Goal: Task Accomplishment & Management: Manage account settings

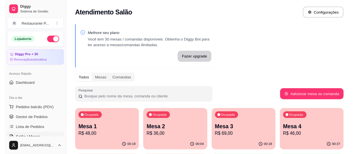
scroll to position [86, 0]
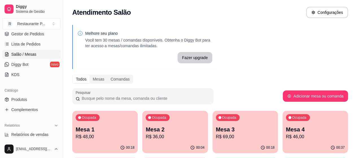
click at [283, 125] on div "Ocupada Mesa 4 R$ 46,00" at bounding box center [316, 126] width 66 height 31
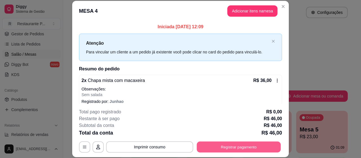
click at [203, 144] on button "Registrar pagamento" at bounding box center [239, 146] width 84 height 11
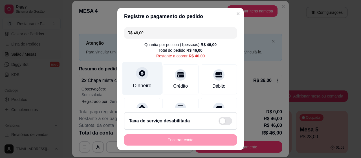
click at [139, 83] on div "Dinheiro" at bounding box center [143, 78] width 40 height 33
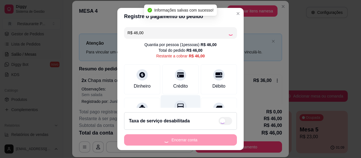
type input "R$ 0,00"
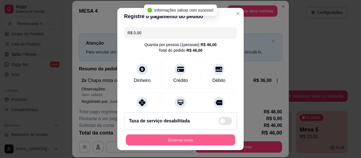
click at [165, 140] on button "Encerrar conta" at bounding box center [181, 139] width 110 height 11
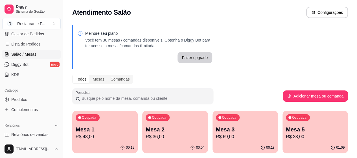
click at [38, 30] on div "Diggy Sistema de Gestão R Restaurante P ..." at bounding box center [31, 16] width 63 height 32
click at [40, 35] on span "Gestor de Pedidos" at bounding box center [27, 34] width 33 height 6
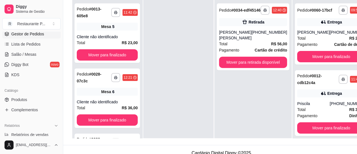
scroll to position [86, 0]
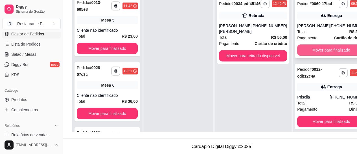
click at [300, 54] on button "Mover para finalizado" at bounding box center [331, 49] width 68 height 11
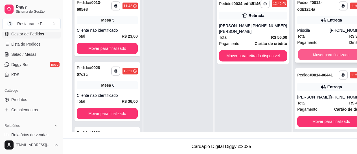
click at [332, 53] on button "Mover para finalizado" at bounding box center [331, 54] width 66 height 11
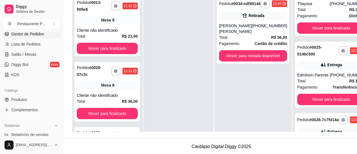
scroll to position [304, 0]
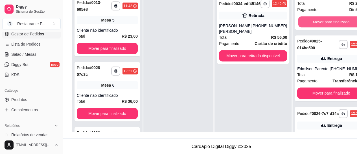
click at [304, 27] on button "Mover para finalizado" at bounding box center [331, 21] width 66 height 11
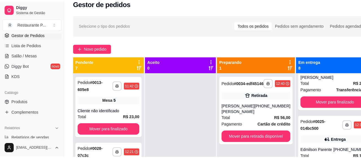
scroll to position [6, 0]
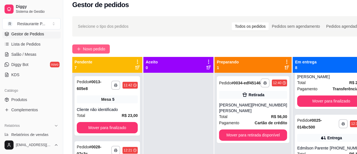
click at [105, 49] on span "Novo pedido" at bounding box center [94, 49] width 22 height 6
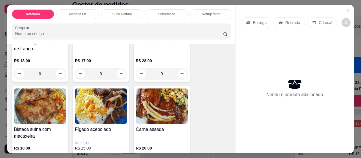
scroll to position [169, 0]
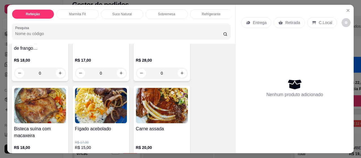
click at [171, 108] on img at bounding box center [162, 105] width 52 height 35
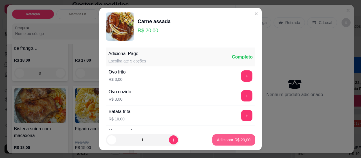
click at [217, 144] on button "Adicionar R$ 20,00" at bounding box center [234, 139] width 43 height 11
type input "1"
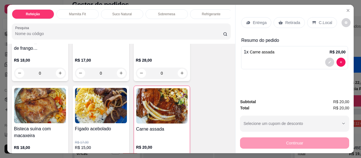
drag, startPoint x: 0, startPoint y: 115, endPoint x: 213, endPoint y: 123, distance: 212.7
click at [256, 20] on p "Entrega" at bounding box center [260, 23] width 14 height 6
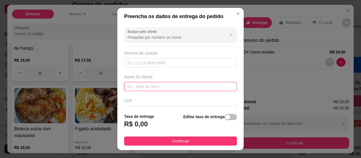
click at [153, 84] on input "text" at bounding box center [180, 86] width 113 height 9
type input "[PERSON_NAME]"
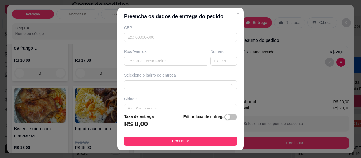
scroll to position [58, 0]
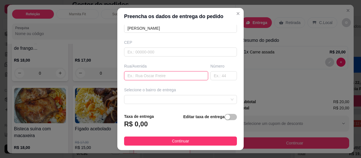
click at [179, 74] on input "text" at bounding box center [166, 75] width 84 height 9
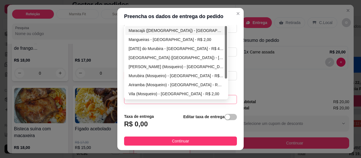
drag, startPoint x: 191, startPoint y: 99, endPoint x: 173, endPoint y: 87, distance: 21.3
click at [191, 99] on span at bounding box center [181, 99] width 106 height 8
type input "15 de novembro"
click at [165, 93] on div "Vila (Mosqueiro) - [GEOGRAPHIC_DATA] - R$ 2,00" at bounding box center [176, 94] width 95 height 6
type input "[GEOGRAPHIC_DATA]"
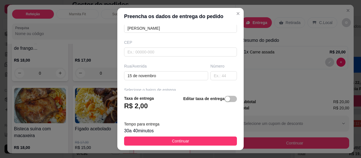
scroll to position [123, 0]
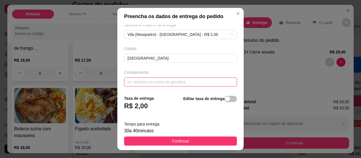
click at [201, 79] on input "text" at bounding box center [180, 81] width 113 height 9
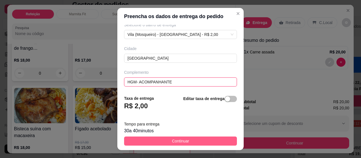
type input "HGM- ACOMPANHANTE"
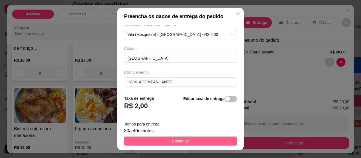
click at [215, 140] on button "Continuar" at bounding box center [180, 140] width 113 height 9
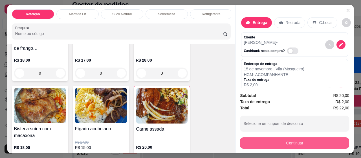
click at [268, 141] on button "Continuar" at bounding box center [294, 142] width 109 height 11
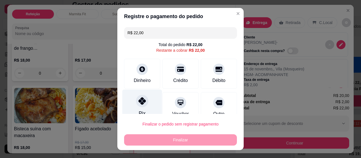
click at [151, 102] on div "Pix" at bounding box center [143, 105] width 40 height 33
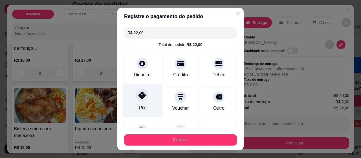
type input "R$ 0,00"
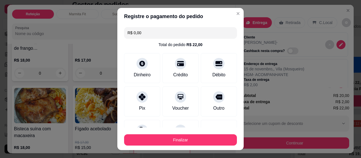
click at [169, 144] on button "Finalizar" at bounding box center [180, 139] width 113 height 11
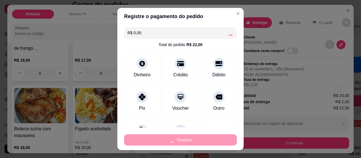
type input "0"
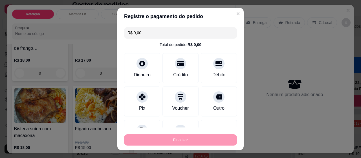
type input "-R$ 22,00"
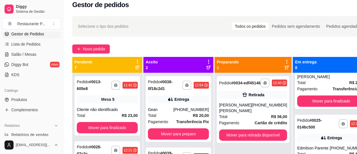
click at [290, 43] on div "**********" at bounding box center [221, 115] width 316 height 204
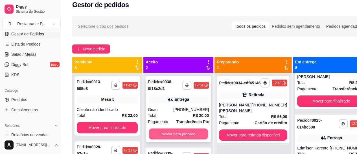
click at [165, 137] on button "Mover para preparo" at bounding box center [178, 133] width 59 height 11
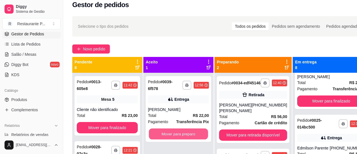
click at [164, 137] on button "Mover para preparo" at bounding box center [178, 133] width 59 height 11
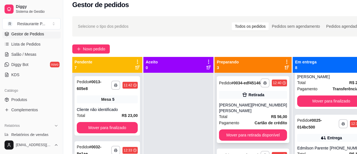
click at [239, 113] on div "[PERSON_NAME] [PERSON_NAME]" at bounding box center [235, 107] width 32 height 11
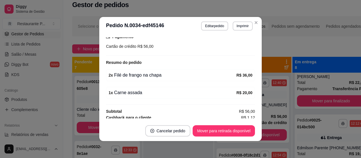
scroll to position [113, 0]
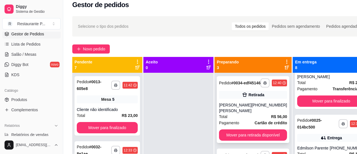
click at [264, 108] on div "[PHONE_NUMBER]" at bounding box center [270, 107] width 36 height 11
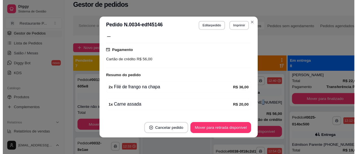
scroll to position [99, 0]
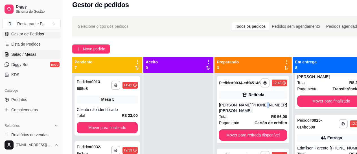
click at [25, 55] on span "Salão / Mesas" at bounding box center [23, 54] width 25 height 6
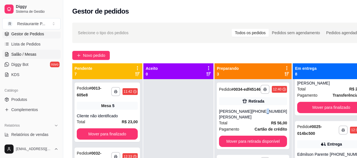
click at [25, 55] on span "Salão / Mesas" at bounding box center [23, 54] width 25 height 6
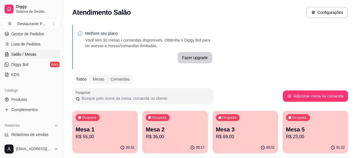
click at [219, 135] on p "R$ 69,00" at bounding box center [245, 136] width 59 height 7
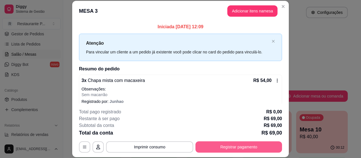
click at [245, 142] on button "Registrar pagamento" at bounding box center [239, 146] width 87 height 11
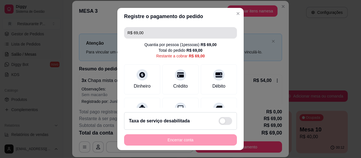
click at [175, 29] on input "R$ 69,00" at bounding box center [181, 32] width 106 height 11
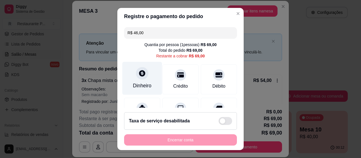
type input "R$ 46,00"
click at [141, 82] on div "Dinheiro" at bounding box center [142, 85] width 19 height 7
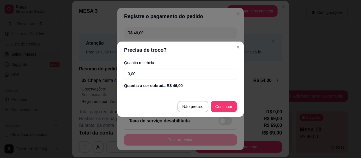
click at [177, 69] on input "0,00" at bounding box center [180, 73] width 113 height 11
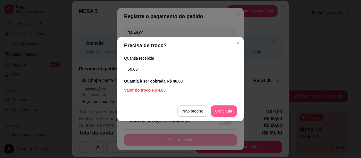
type input "50,00"
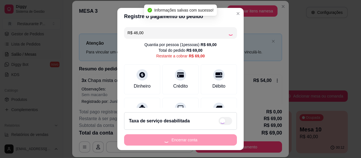
type input "R$ 23,00"
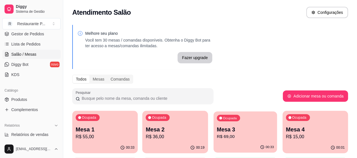
click at [217, 130] on p "Mesa 3" at bounding box center [245, 130] width 57 height 8
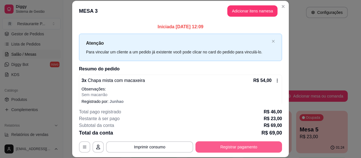
click at [245, 150] on button "Registrar pagamento" at bounding box center [239, 146] width 87 height 11
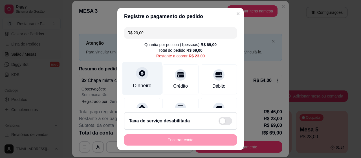
click at [147, 67] on div "Dinheiro" at bounding box center [143, 78] width 40 height 33
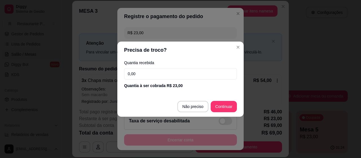
click at [176, 75] on input "0,00" at bounding box center [180, 73] width 113 height 11
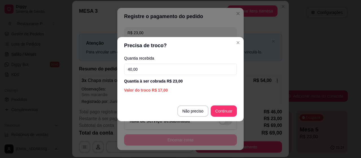
type input "40,00"
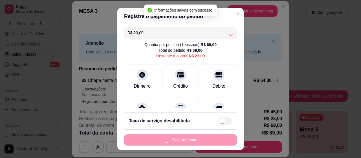
type input "R$ 0,00"
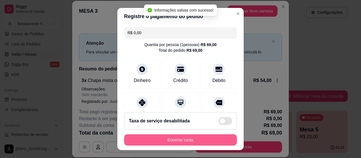
click at [210, 138] on button "Encerrar conta" at bounding box center [180, 139] width 113 height 11
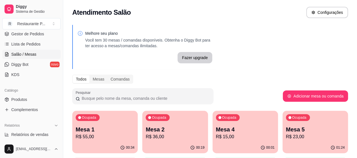
click at [88, 119] on p "Ocupada" at bounding box center [89, 117] width 14 height 5
click at [88, 119] on body "Diggy Sistema de Gestão R Restaurante P ... Loja aberta Diggy Pro + 30 Renovaçã…" at bounding box center [178, 79] width 357 height 158
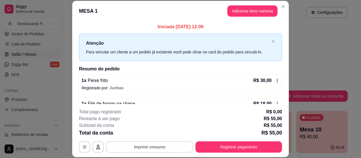
click at [165, 149] on button "Imprimir consumo" at bounding box center [149, 146] width 87 height 11
click at [165, 149] on button "Imprimir consumo" at bounding box center [150, 146] width 85 height 11
click at [160, 146] on button "Imprimir consumo" at bounding box center [150, 146] width 85 height 11
click at [160, 130] on button "Impressora" at bounding box center [149, 133] width 41 height 9
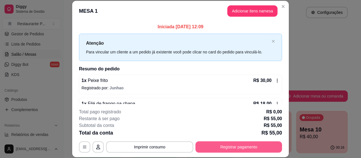
click at [253, 150] on button "Registrar pagamento" at bounding box center [239, 146] width 87 height 11
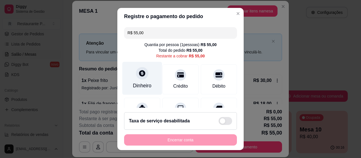
click at [150, 83] on div "Dinheiro" at bounding box center [143, 78] width 40 height 33
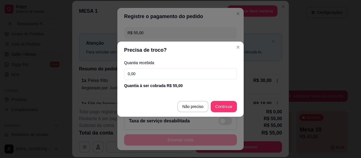
click at [152, 78] on input "0,00" at bounding box center [180, 73] width 113 height 11
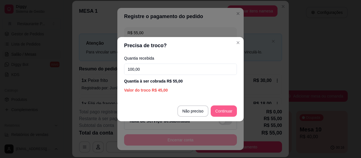
type input "100,00"
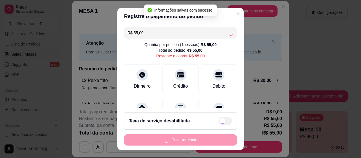
type input "R$ 0,00"
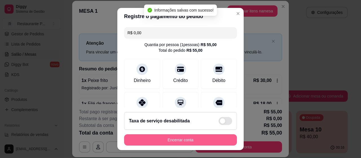
click at [210, 136] on button "Encerrar conta" at bounding box center [180, 139] width 113 height 11
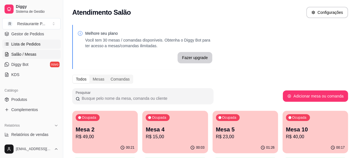
click at [50, 42] on link "Lista de Pedidos" at bounding box center [31, 44] width 58 height 9
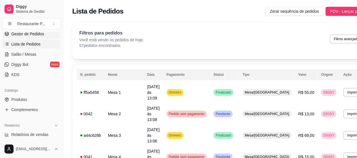
click at [54, 33] on link "Gestor de Pedidos" at bounding box center [31, 33] width 58 height 9
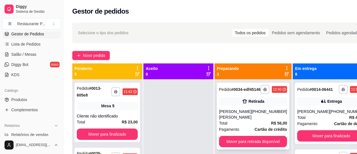
click at [264, 105] on div "Retirada" at bounding box center [253, 101] width 68 height 8
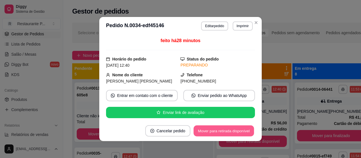
click at [219, 128] on button "Mover para retirada disponível" at bounding box center [224, 130] width 60 height 11
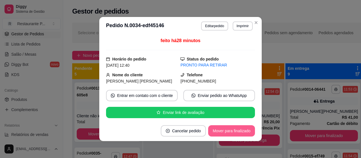
click at [219, 128] on button "Mover para finalizado" at bounding box center [231, 130] width 47 height 11
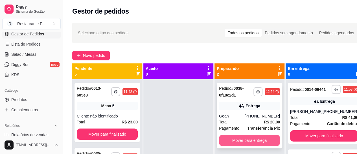
click at [250, 141] on button "Mover para entrega" at bounding box center [249, 139] width 61 height 11
click at [243, 139] on button "Mover para entrega" at bounding box center [249, 139] width 61 height 11
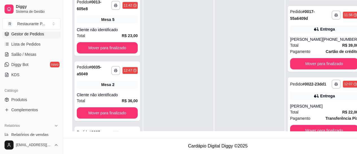
scroll to position [137, 0]
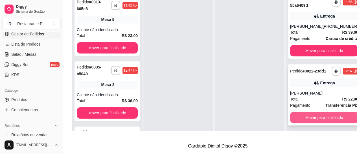
click at [328, 123] on button "Mover para finalizado" at bounding box center [324, 117] width 68 height 11
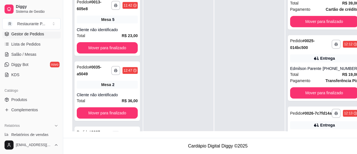
scroll to position [193, 0]
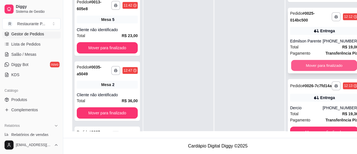
click at [311, 71] on button "Mover para finalizado" at bounding box center [324, 65] width 66 height 11
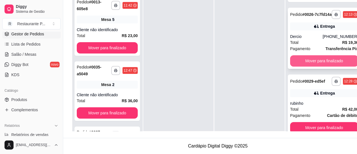
click at [336, 66] on button "Mover para finalizado" at bounding box center [324, 60] width 68 height 11
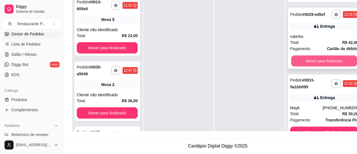
click at [327, 66] on button "Mover para finalizado" at bounding box center [324, 60] width 66 height 11
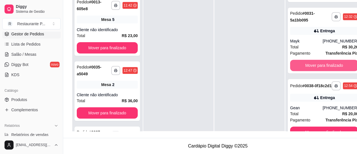
click at [327, 71] on button "Mover para finalizado" at bounding box center [324, 65] width 68 height 11
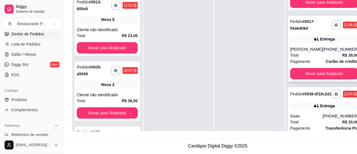
scroll to position [116, 0]
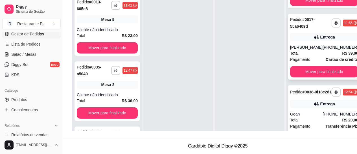
click at [323, 75] on div "**********" at bounding box center [324, 47] width 73 height 66
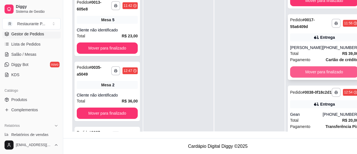
click at [314, 77] on button "Mover para finalizado" at bounding box center [324, 71] width 68 height 11
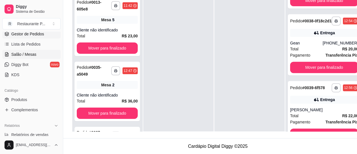
click at [31, 52] on span "Salão / Mesas" at bounding box center [23, 54] width 25 height 6
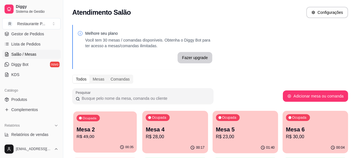
click at [99, 130] on p "Mesa 2" at bounding box center [105, 130] width 57 height 8
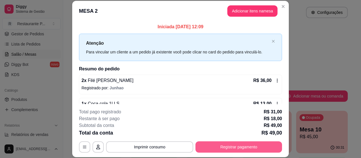
click at [231, 148] on button "Registrar pagamento" at bounding box center [239, 146] width 87 height 11
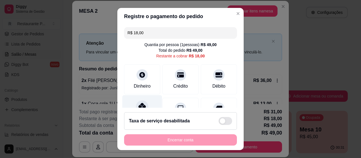
click at [142, 108] on icon at bounding box center [142, 106] width 7 height 7
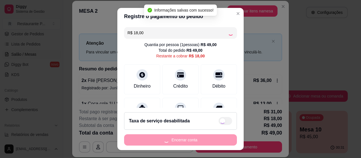
type input "R$ 0,00"
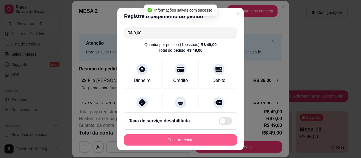
click at [169, 140] on button "Encerrar conta" at bounding box center [180, 139] width 113 height 11
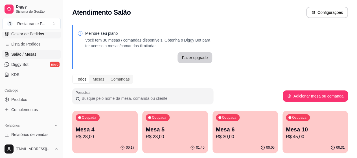
click at [23, 32] on span "Gestor de Pedidos" at bounding box center [27, 34] width 33 height 6
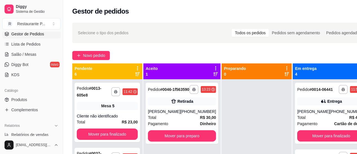
click at [240, 136] on div at bounding box center [257, 156] width 70 height 154
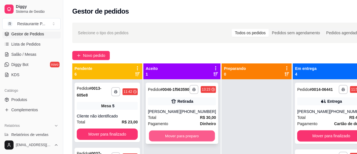
click at [176, 141] on button "Mover para preparo" at bounding box center [182, 135] width 66 height 11
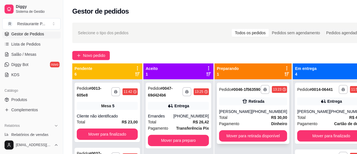
click at [236, 110] on div "**********" at bounding box center [253, 112] width 73 height 61
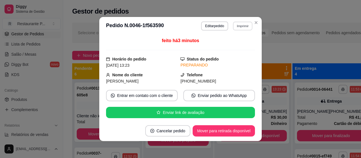
click at [245, 27] on button "Imprimir" at bounding box center [242, 25] width 19 height 9
click at [217, 49] on button "Impressora" at bounding box center [231, 46] width 40 height 9
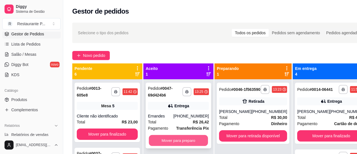
click at [173, 138] on button "Mover para preparo" at bounding box center [178, 140] width 59 height 11
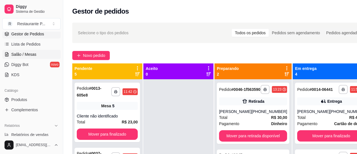
click at [25, 54] on span "Salão / Mesas" at bounding box center [23, 54] width 25 height 6
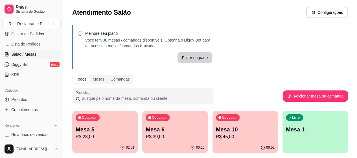
click at [216, 134] on p "R$ 45,00" at bounding box center [245, 136] width 59 height 7
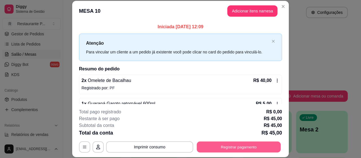
click at [205, 146] on button "Registrar pagamento" at bounding box center [239, 146] width 84 height 11
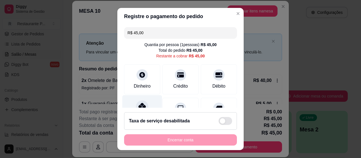
click at [139, 105] on icon at bounding box center [142, 106] width 7 height 7
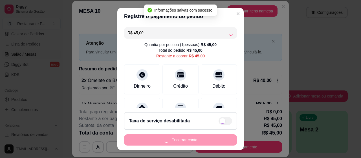
type input "R$ 0,00"
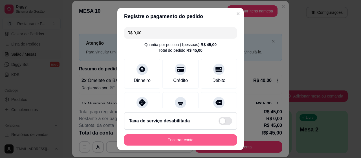
click at [154, 139] on button "Encerrar conta" at bounding box center [180, 139] width 113 height 11
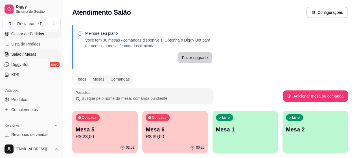
click at [39, 32] on span "Gestor de Pedidos" at bounding box center [27, 34] width 33 height 6
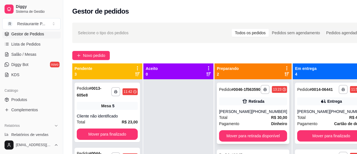
click at [263, 105] on div "Retirada" at bounding box center [253, 101] width 68 height 8
click at [239, 105] on div "Retirada" at bounding box center [253, 101] width 68 height 8
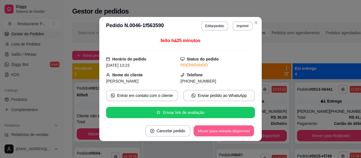
click at [224, 130] on button "Mover para retirada disponível" at bounding box center [224, 130] width 60 height 11
click at [224, 130] on div "Mover para retirada disponível" at bounding box center [224, 130] width 62 height 11
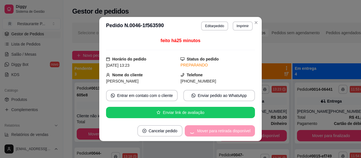
click at [224, 130] on div "Mover para retirada disponível" at bounding box center [220, 130] width 70 height 11
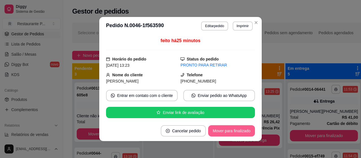
click at [232, 133] on button "Mover para finalizado" at bounding box center [231, 130] width 47 height 11
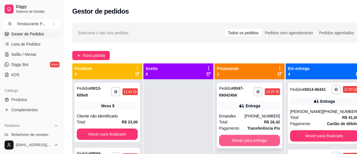
click at [249, 137] on button "Mover para entrega" at bounding box center [249, 139] width 61 height 11
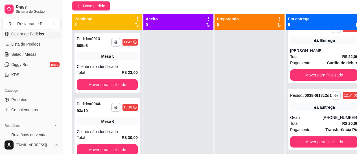
scroll to position [85, 0]
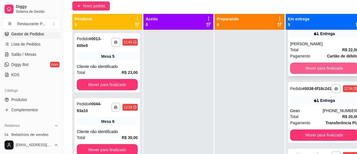
click at [327, 74] on button "Mover para finalizado" at bounding box center [324, 67] width 68 height 11
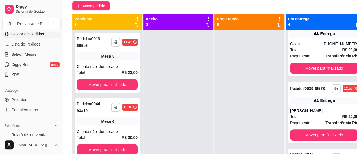
scroll to position [14, 0]
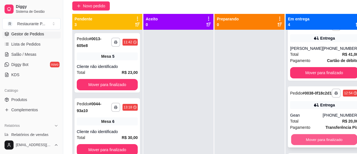
click at [322, 145] on button "Mover para finalizado" at bounding box center [324, 139] width 66 height 11
click at [337, 145] on button "Mover para finalizado" at bounding box center [324, 139] width 68 height 11
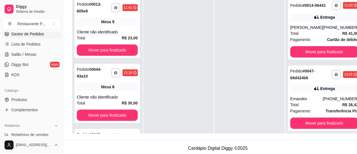
scroll to position [90, 0]
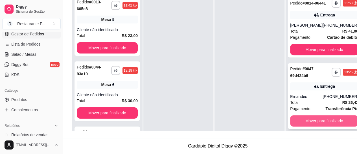
click at [328, 119] on button "Mover para finalizado" at bounding box center [324, 120] width 68 height 11
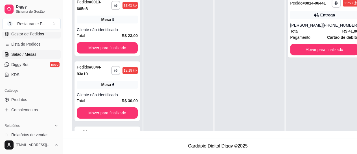
click at [37, 51] on link "Salão / Mesas" at bounding box center [31, 54] width 58 height 9
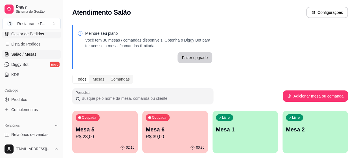
click at [28, 37] on link "Gestor de Pedidos" at bounding box center [31, 33] width 58 height 9
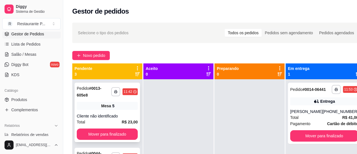
click at [128, 115] on div "Cliente não identificado" at bounding box center [107, 116] width 61 height 6
click at [21, 56] on span "Salão / Mesas" at bounding box center [23, 54] width 25 height 6
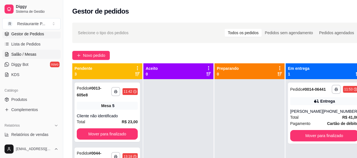
click at [21, 56] on span "Salão / Mesas" at bounding box center [23, 54] width 25 height 6
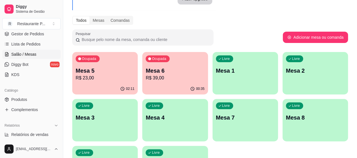
scroll to position [64, 0]
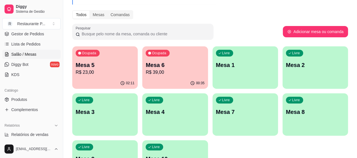
click at [89, 74] on p "R$ 23,00" at bounding box center [105, 72] width 59 height 7
click at [26, 93] on html "Diggy Sistema de Gestão R Restaurante P ... Loja aberta Diggy Pro + 30 Renovaçã…" at bounding box center [178, 15] width 357 height 158
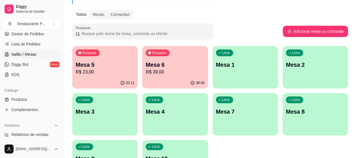
click at [223, 7] on div "Melhore seu plano Você tem 30 mesas / comandas disponíveis. Obtenha o Diggy Bot…" at bounding box center [210, 73] width 294 height 232
click at [226, 17] on div "Todos Mesas Comandas" at bounding box center [210, 14] width 276 height 9
click at [43, 33] on link "Gestor de Pedidos" at bounding box center [31, 33] width 58 height 9
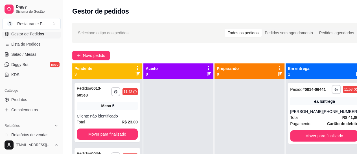
click at [43, 33] on span "Gestor de Pedidos" at bounding box center [27, 34] width 33 height 6
drag, startPoint x: 171, startPoint y: 132, endPoint x: 272, endPoint y: 146, distance: 102.5
click at [230, 154] on html "**********" at bounding box center [178, 77] width 357 height 154
click at [305, 105] on div "Entrega" at bounding box center [324, 101] width 68 height 8
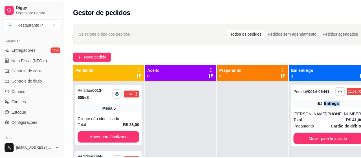
scroll to position [233, 0]
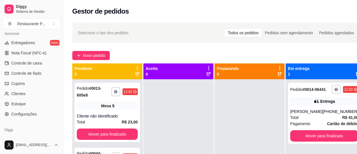
click at [57, 50] on div "Gerenciar Entregadores novo Nota Fiscal (NFC-e) Controle de caixa Controle de f…" at bounding box center [31, 74] width 63 height 94
click at [51, 56] on link "Nota Fiscal (NFC-e)" at bounding box center [31, 52] width 58 height 9
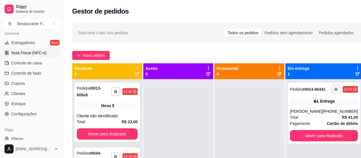
click at [51, 56] on link "Nota Fiscal (NFC-e)" at bounding box center [31, 52] width 58 height 9
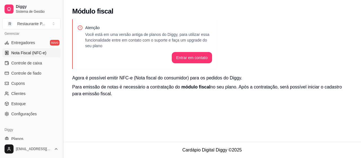
click at [64, 108] on button "Toggle Sidebar" at bounding box center [63, 79] width 5 height 158
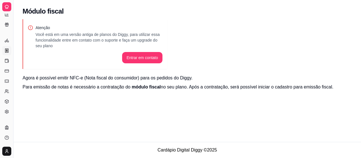
scroll to position [134, 0]
click at [13, 97] on button "Toggle Sidebar" at bounding box center [13, 79] width 5 height 158
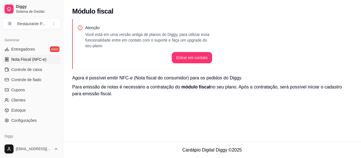
scroll to position [248, 0]
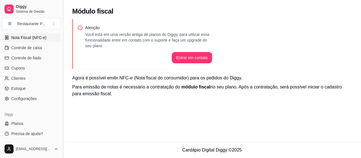
drag, startPoint x: 67, startPoint y: 112, endPoint x: 63, endPoint y: 113, distance: 4.2
click at [63, 113] on button "Toggle Sidebar" at bounding box center [63, 79] width 5 height 158
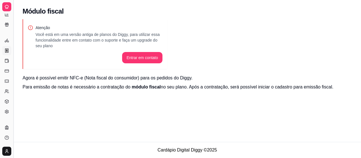
scroll to position [134, 0]
click at [14, 99] on button "Toggle Sidebar" at bounding box center [13, 79] width 5 height 158
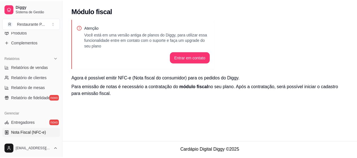
scroll to position [146, 0]
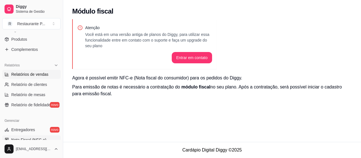
click at [31, 75] on span "Relatórios de vendas" at bounding box center [29, 74] width 37 height 6
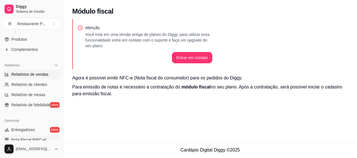
click at [31, 75] on span "Relatórios de vendas" at bounding box center [29, 74] width 37 height 6
select select "ALL"
select select "0"
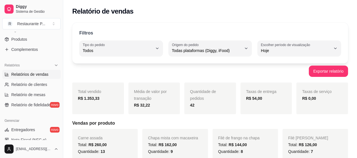
click at [160, 13] on div "Relatório de vendas" at bounding box center [210, 11] width 276 height 9
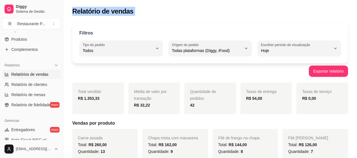
click at [160, 13] on div "Relatório de vendas" at bounding box center [210, 11] width 276 height 9
drag, startPoint x: 291, startPoint y: 3, endPoint x: 179, endPoint y: 12, distance: 112.7
click at [179, 12] on div "Relatório de vendas" at bounding box center [210, 11] width 276 height 9
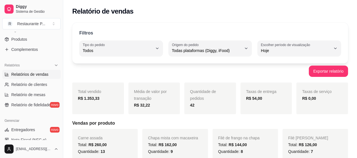
drag, startPoint x: 63, startPoint y: 89, endPoint x: 240, endPoint y: 18, distance: 190.8
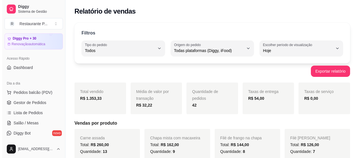
scroll to position [14, 0]
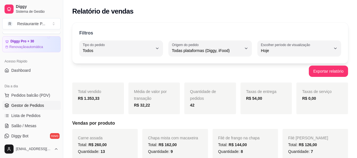
click at [35, 102] on span "Gestor de Pedidos" at bounding box center [27, 105] width 33 height 6
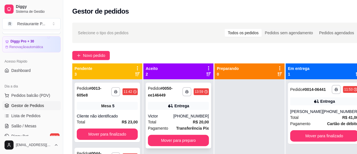
click at [178, 105] on div "Entrega" at bounding box center [181, 106] width 15 height 6
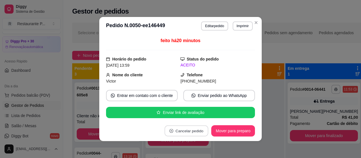
click at [166, 127] on button "Cancelar pedido" at bounding box center [187, 130] width 44 height 11
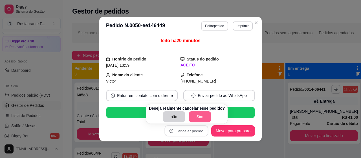
click at [198, 113] on button "Sim" at bounding box center [200, 116] width 23 height 11
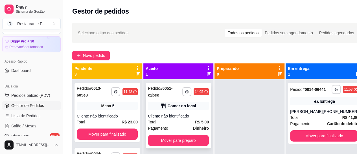
click at [188, 124] on div "Total R$ 5,00" at bounding box center [178, 122] width 61 height 6
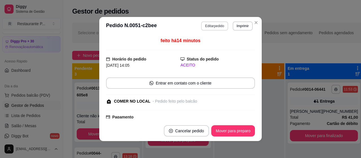
click at [219, 23] on button "Editar pedido" at bounding box center [214, 25] width 27 height 9
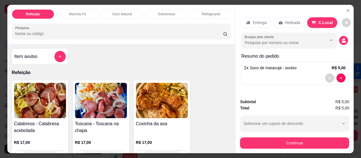
click at [196, 10] on div "Refrigerante" at bounding box center [211, 14] width 42 height 10
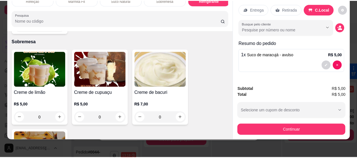
scroll to position [1041, 0]
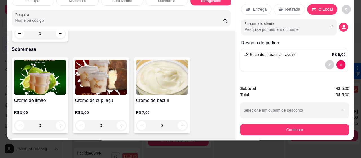
click at [96, 104] on div "R$ 5,00 0" at bounding box center [101, 117] width 52 height 27
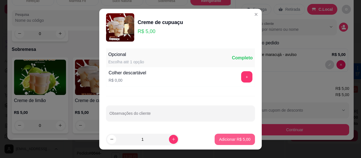
click at [224, 139] on p "Adicionar R$ 5,00" at bounding box center [234, 139] width 31 height 6
type input "1"
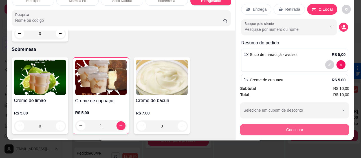
click at [270, 124] on button "Continuar" at bounding box center [294, 129] width 109 height 11
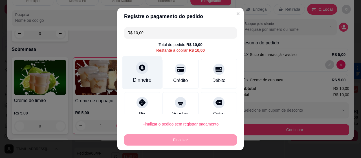
click at [146, 82] on div "Dinheiro" at bounding box center [142, 79] width 19 height 7
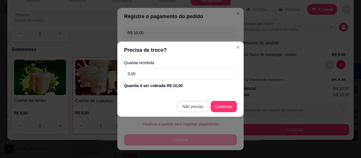
type input "R$ 0,00"
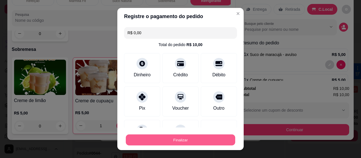
click at [185, 137] on button "Finalizar" at bounding box center [181, 139] width 110 height 11
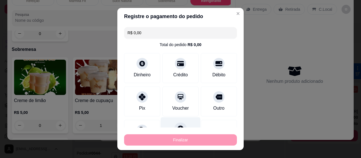
type input "0"
type input "-R$ 10,00"
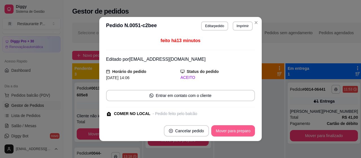
click at [241, 131] on button "Mover para preparo" at bounding box center [233, 130] width 44 height 11
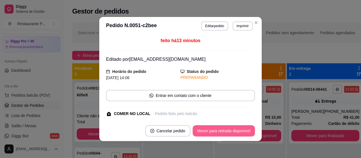
click at [239, 131] on button "Mover para retirada disponível" at bounding box center [224, 130] width 62 height 11
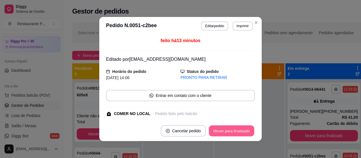
click at [237, 129] on button "Mover para finalizado" at bounding box center [231, 130] width 45 height 11
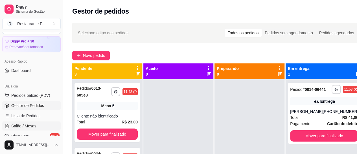
click at [30, 123] on span "Salão / Mesas" at bounding box center [23, 126] width 25 height 6
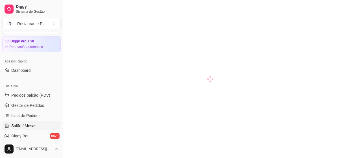
click at [31, 123] on span "Salão / Mesas" at bounding box center [23, 126] width 25 height 6
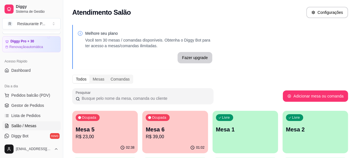
click at [149, 136] on p "R$ 39,00" at bounding box center [175, 136] width 59 height 7
click at [151, 140] on div "Ocupada Mesa 6 R$ 39,00" at bounding box center [175, 126] width 64 height 30
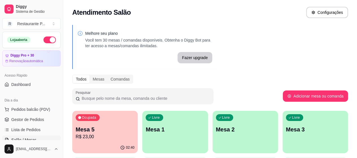
click at [100, 140] on p "R$ 23,00" at bounding box center [105, 136] width 59 height 7
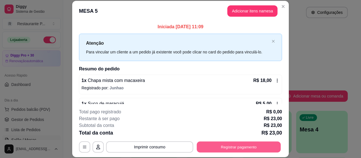
click at [208, 147] on button "Registrar pagamento" at bounding box center [239, 146] width 84 height 11
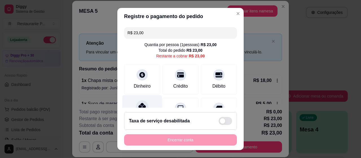
click at [142, 101] on div at bounding box center [142, 106] width 12 height 12
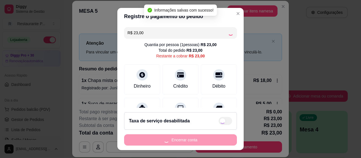
type input "R$ 0,00"
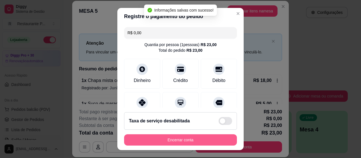
click at [184, 142] on button "Encerrar conta" at bounding box center [180, 139] width 113 height 11
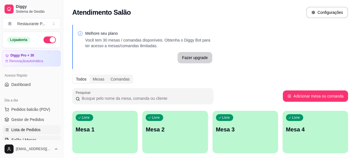
click at [42, 129] on link "Lista de Pedidos" at bounding box center [31, 129] width 58 height 9
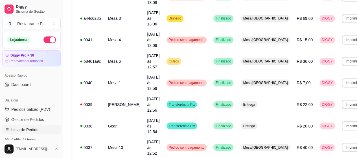
scroll to position [438, 0]
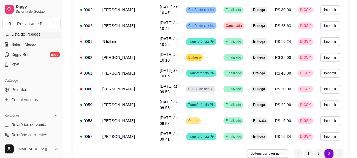
scroll to position [61, 0]
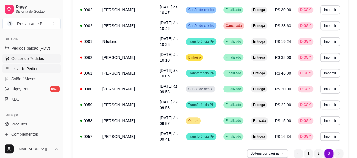
click at [36, 54] on link "Gestor de Pedidos" at bounding box center [31, 58] width 58 height 9
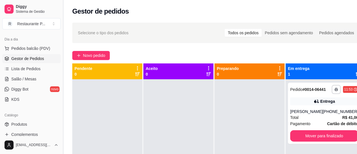
click at [61, 63] on button "Toggle Sidebar" at bounding box center [63, 77] width 5 height 154
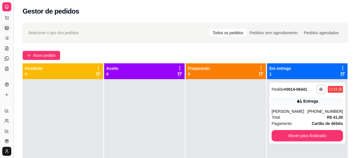
scroll to position [15, 0]
click at [15, 63] on button "Toggle Sidebar" at bounding box center [13, 79] width 5 height 158
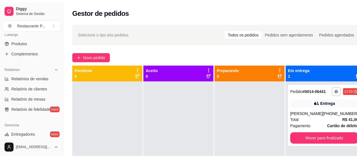
scroll to position [147, 0]
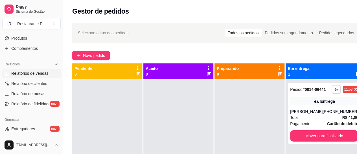
click at [33, 70] on span "Relatórios de vendas" at bounding box center [29, 73] width 37 height 6
select select "ALL"
select select "0"
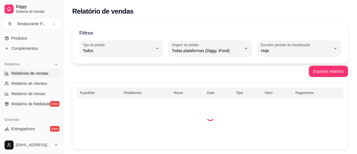
click at [33, 70] on span "Relatórios de vendas" at bounding box center [29, 73] width 37 height 6
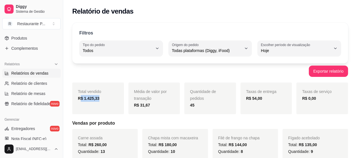
drag, startPoint x: 81, startPoint y: 99, endPoint x: 116, endPoint y: 101, distance: 34.8
click at [116, 101] on div "R$ 1.425,33" at bounding box center [98, 98] width 40 height 7
click at [116, 99] on div "R$ 1.425,33" at bounding box center [98, 98] width 40 height 7
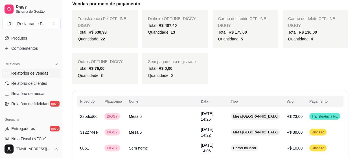
scroll to position [481, 0]
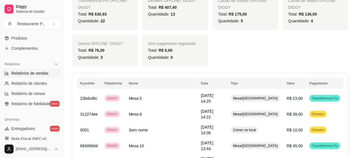
drag, startPoint x: 357, startPoint y: 90, endPoint x: 358, endPoint y: 87, distance: 3.7
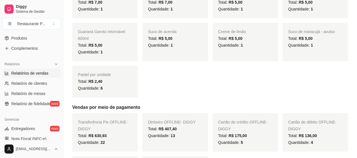
scroll to position [382, 0]
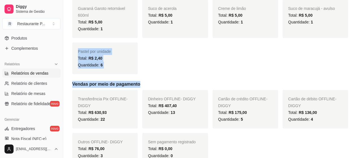
drag, startPoint x: 354, startPoint y: 73, endPoint x: 353, endPoint y: 43, distance: 29.9
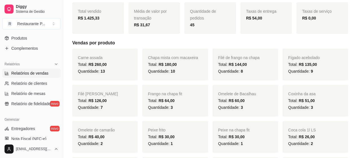
scroll to position [48, 0]
